Goal: Download file/media

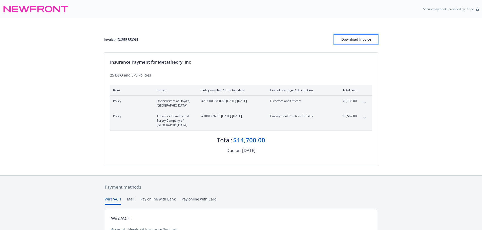
click at [349, 42] on div "Download Invoice" at bounding box center [356, 40] width 44 height 10
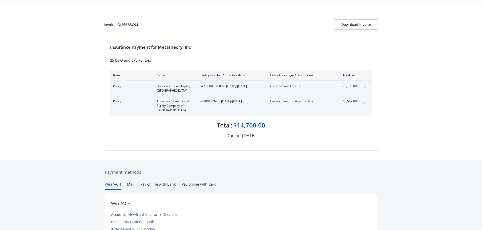
scroll to position [14, 0]
